Goal: Information Seeking & Learning: Learn about a topic

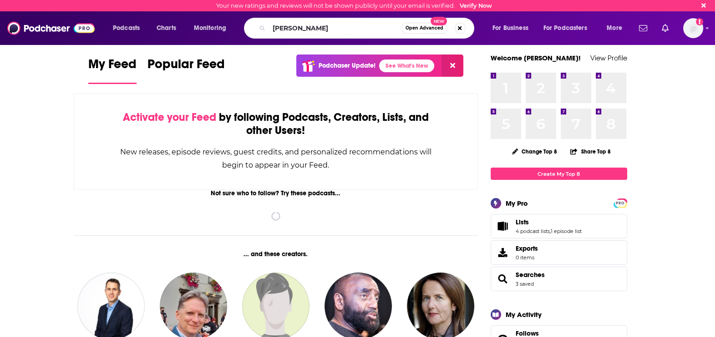
type input "[PERSON_NAME]"
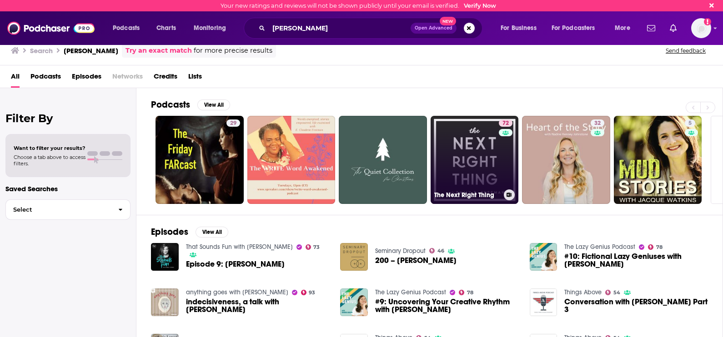
click at [455, 150] on link "72 The Next Right Thing" at bounding box center [475, 160] width 88 height 88
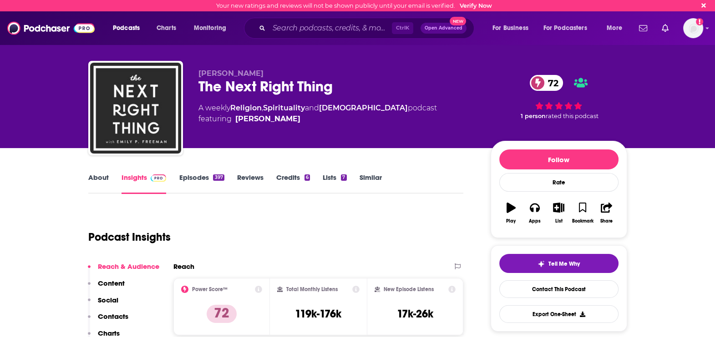
scroll to position [41, 0]
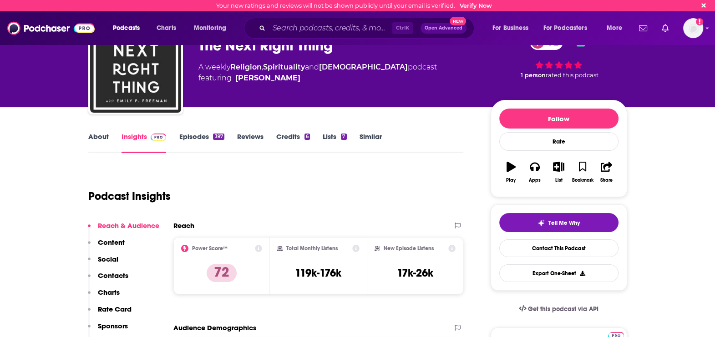
click at [206, 137] on link "Episodes 397" at bounding box center [201, 142] width 45 height 21
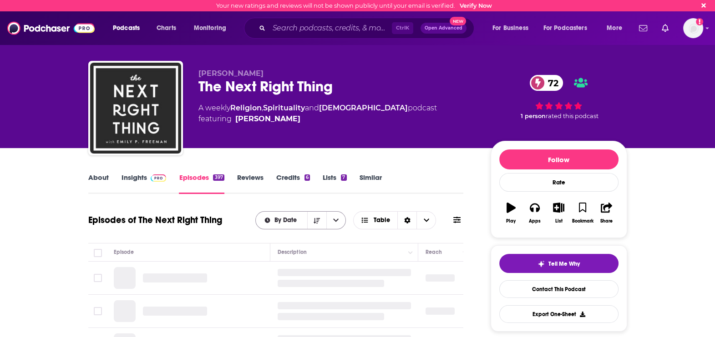
scroll to position [85, 0]
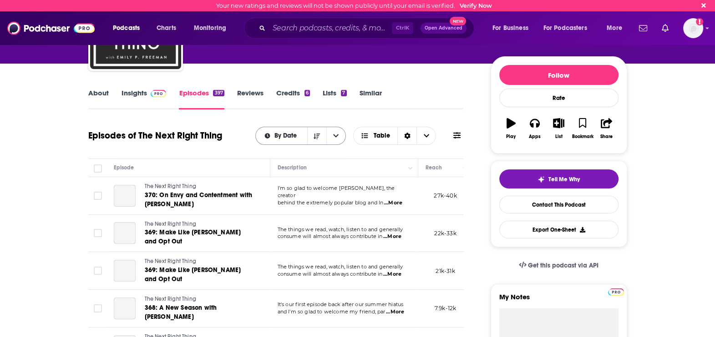
click at [288, 139] on div "By Date" at bounding box center [300, 136] width 91 height 18
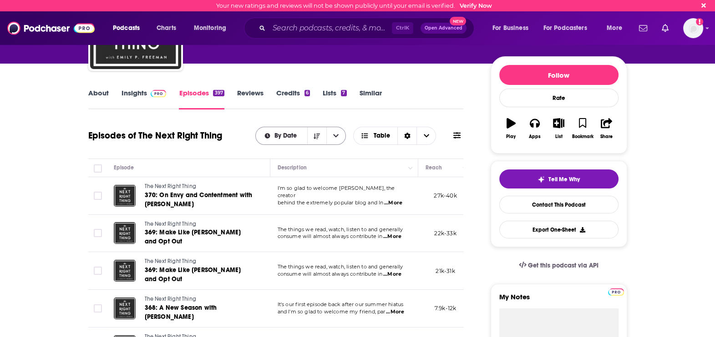
click at [287, 137] on span "By Date" at bounding box center [286, 136] width 25 height 6
click at [300, 167] on span "By Rating" at bounding box center [306, 168] width 65 height 5
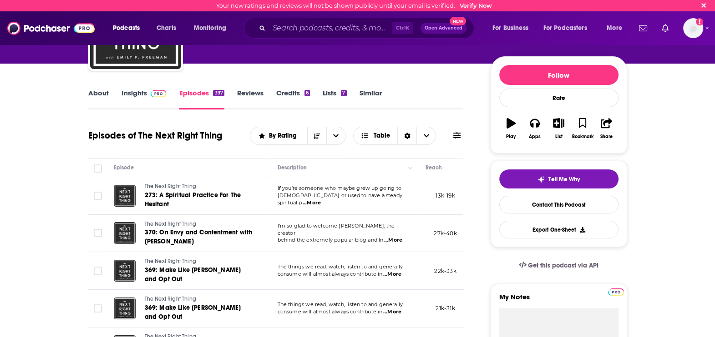
click at [461, 136] on button at bounding box center [456, 136] width 13 height 10
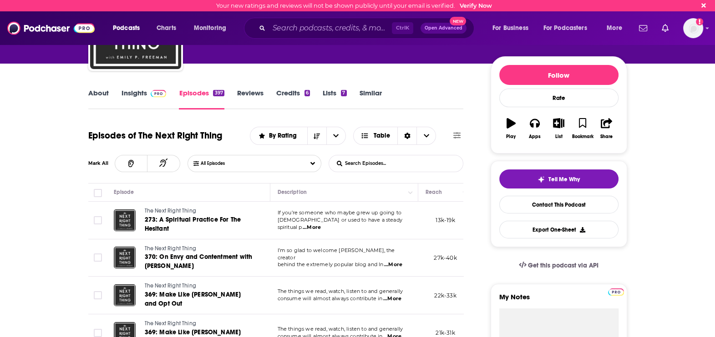
click at [453, 132] on icon at bounding box center [456, 135] width 7 height 7
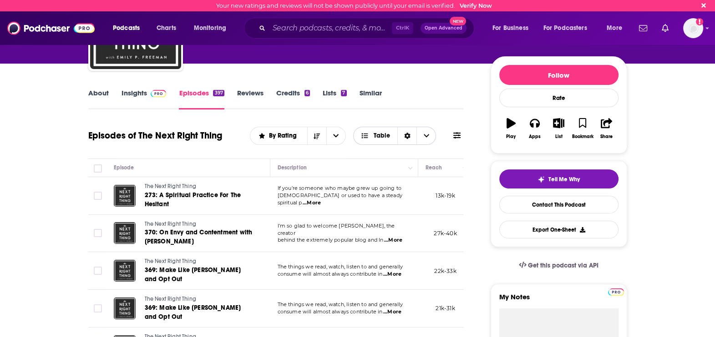
click at [380, 136] on span "Table" at bounding box center [381, 136] width 16 height 6
click at [380, 138] on span "Table" at bounding box center [381, 136] width 16 height 6
click at [401, 135] on div "Sort Direction" at bounding box center [406, 135] width 19 height 17
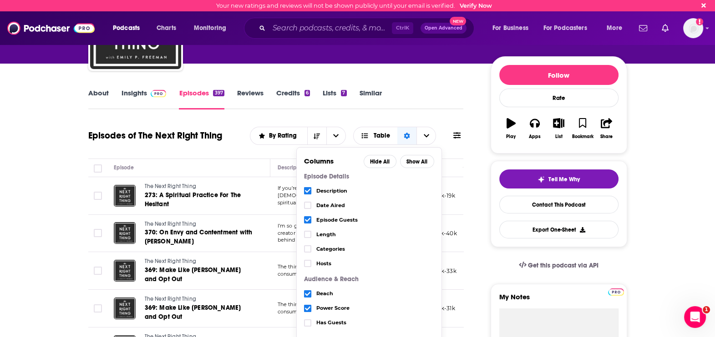
click at [305, 219] on icon "Choose View" at bounding box center [307, 220] width 5 height 4
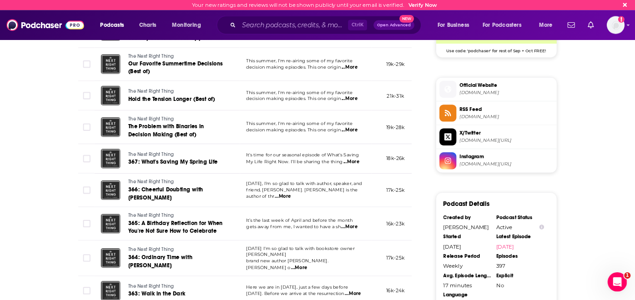
scroll to position [768, 0]
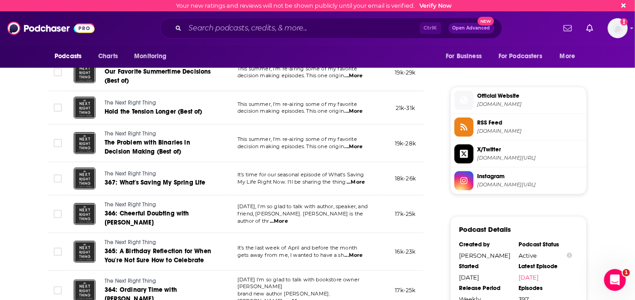
drag, startPoint x: 684, startPoint y: 2, endPoint x: 3, endPoint y: 181, distance: 704.5
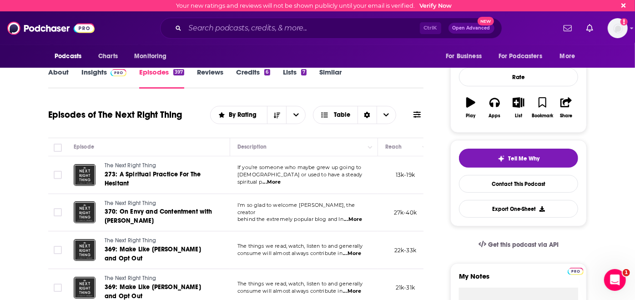
scroll to position [104, 0]
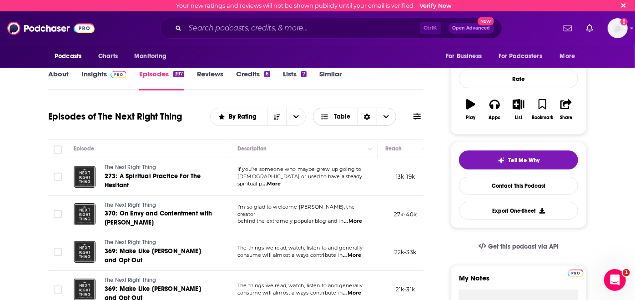
click at [349, 114] on span "Table" at bounding box center [342, 117] width 16 height 6
click at [341, 131] on span "Card" at bounding box center [360, 133] width 57 height 5
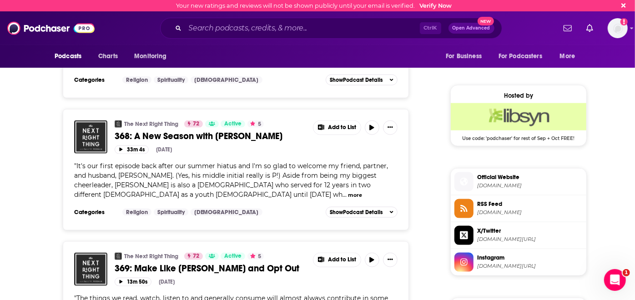
scroll to position [2565, 0]
